Goal: Information Seeking & Learning: Learn about a topic

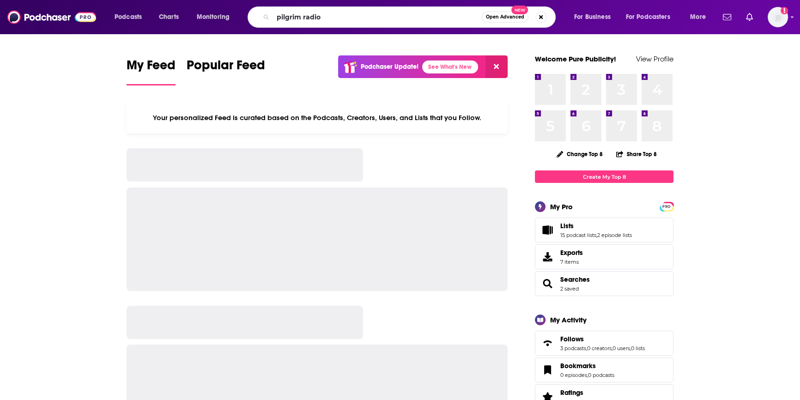
type input "pilgrim radio"
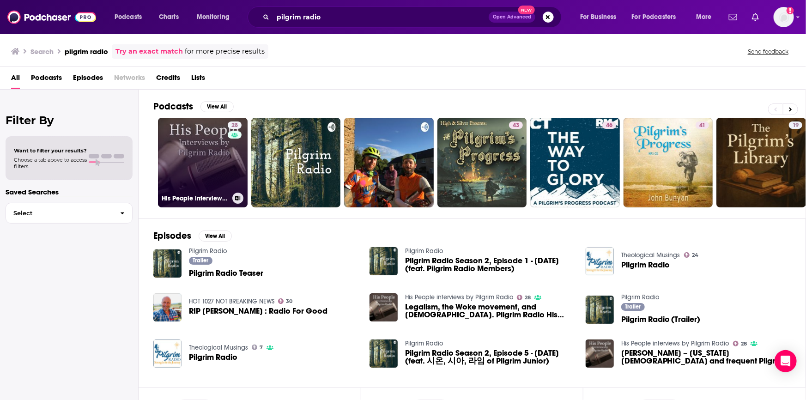
click at [217, 175] on link "28 His People interviews by Pilgrim Radio" at bounding box center [203, 163] width 90 height 90
